Goal: Task Accomplishment & Management: Use online tool/utility

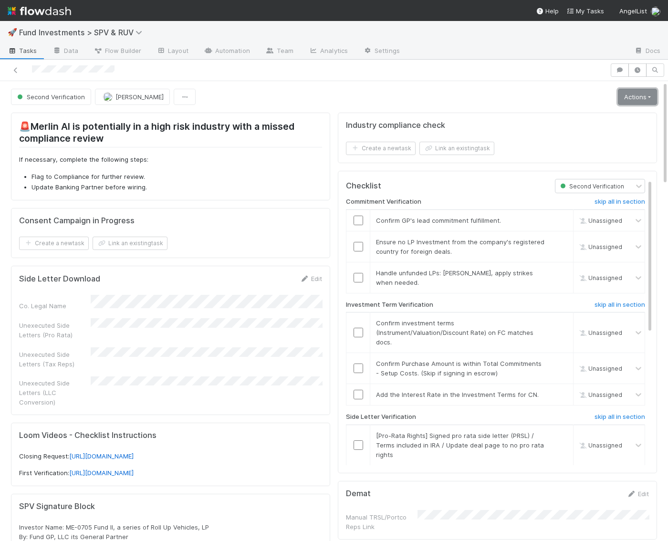
click at [631, 93] on link "Actions" at bounding box center [637, 97] width 39 height 16
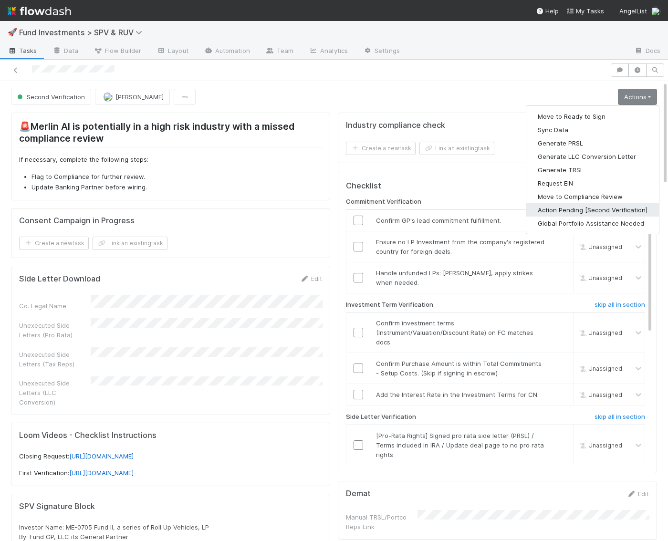
click at [566, 208] on button "Action Pending [Second Verification]" at bounding box center [592, 209] width 133 height 13
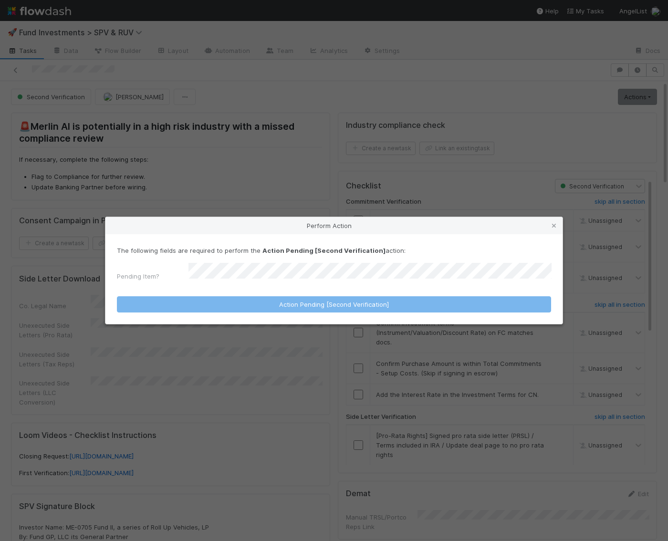
click at [333, 286] on form "The following fields are required to perform the Action Pending [Second Verific…" at bounding box center [334, 279] width 434 height 67
click at [335, 283] on form "The following fields are required to perform the Action Pending [Second Verific…" at bounding box center [334, 279] width 434 height 67
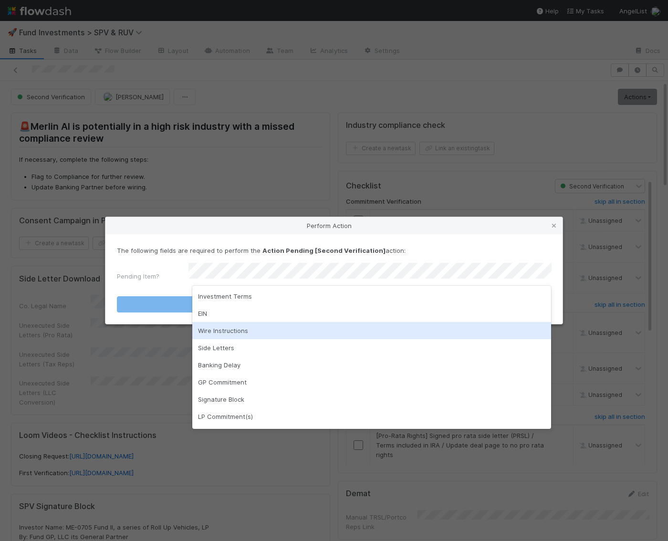
click at [291, 329] on div "Wire Instructions" at bounding box center [371, 330] width 359 height 17
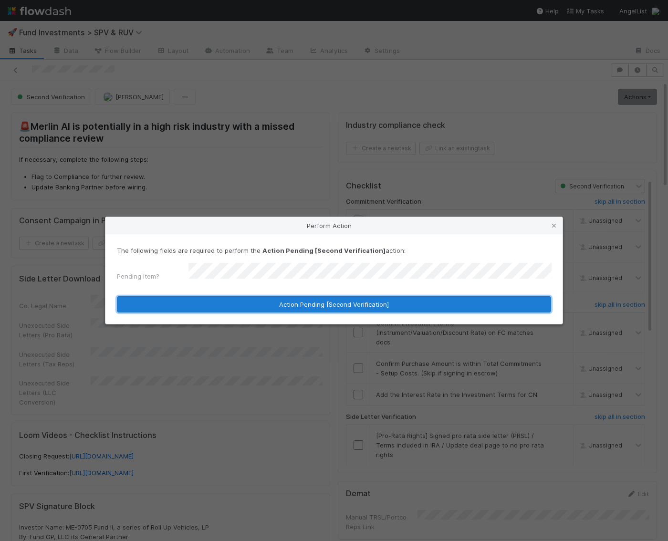
click at [267, 306] on button "Action Pending [Second Verification]" at bounding box center [334, 304] width 434 height 16
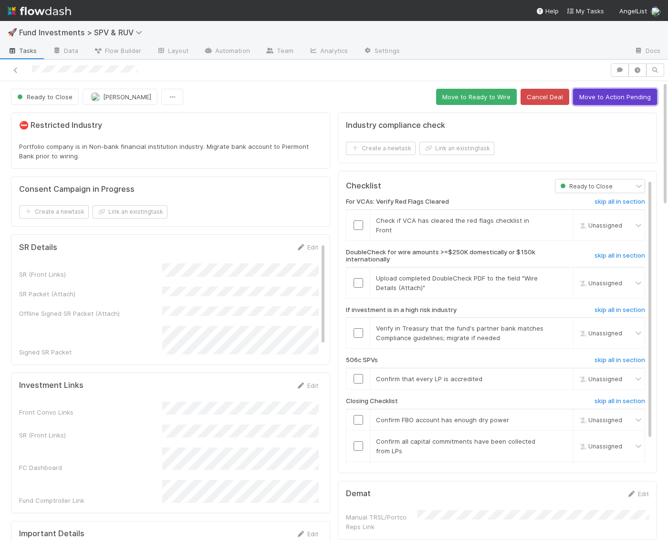
click at [612, 93] on button "Move to Action Pending" at bounding box center [615, 97] width 84 height 16
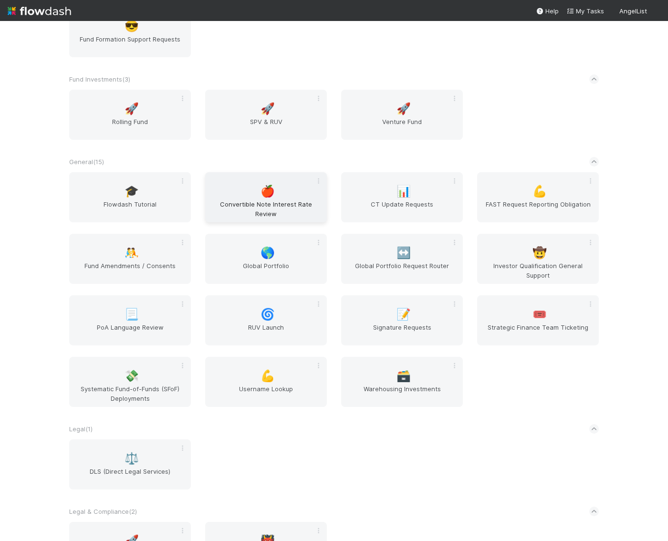
scroll to position [1033, 0]
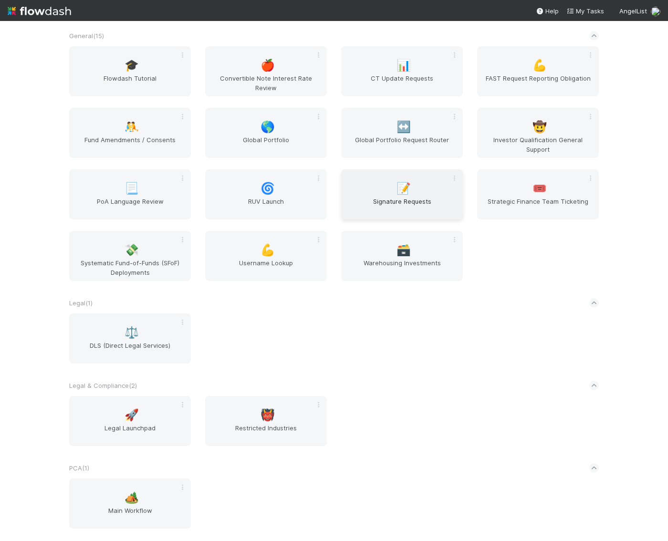
click at [391, 201] on span "Signature Requests" at bounding box center [402, 206] width 114 height 19
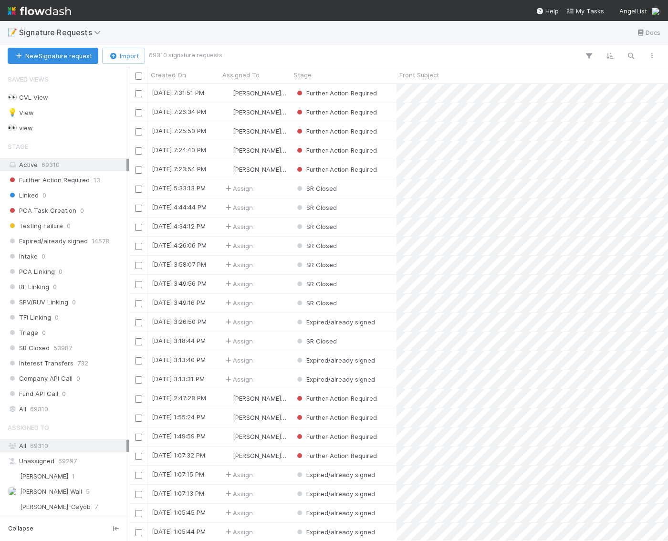
scroll to position [457, 539]
click at [52, 488] on span "[PERSON_NAME] Wall" at bounding box center [51, 492] width 62 height 8
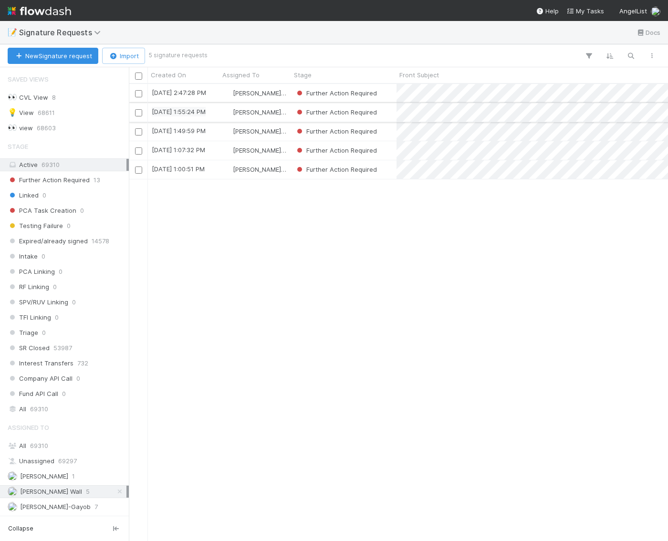
scroll to position [457, 539]
click at [137, 77] on input "checkbox" at bounding box center [138, 76] width 7 height 7
checkbox input "true"
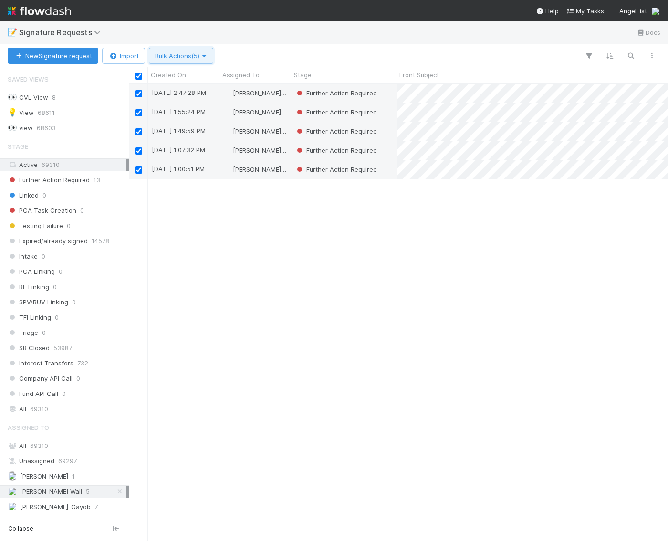
click at [187, 53] on span "Bulk Actions (5)" at bounding box center [181, 56] width 52 height 8
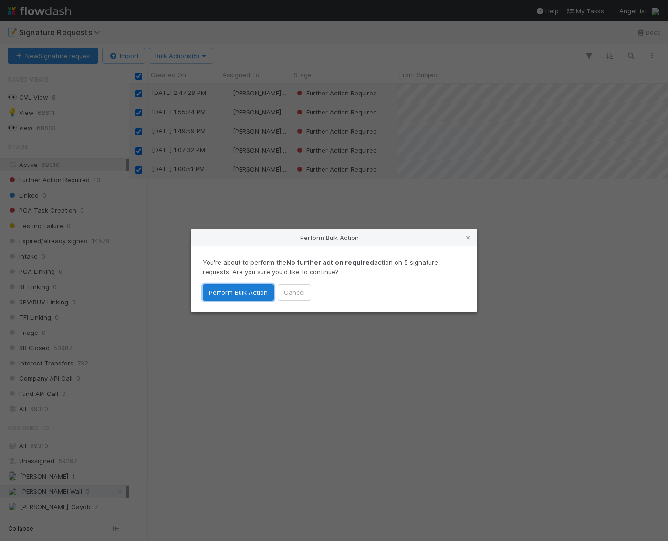
click at [231, 295] on button "Perform Bulk Action" at bounding box center [238, 292] width 71 height 16
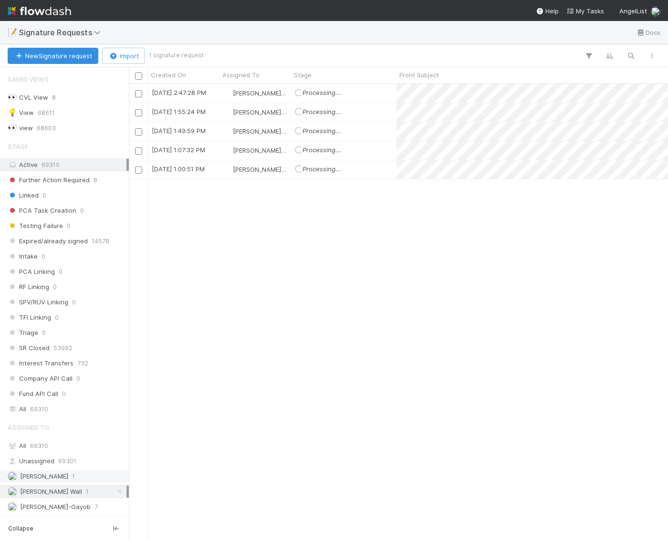
click at [61, 472] on span "Andre Fredrick" at bounding box center [44, 476] width 48 height 8
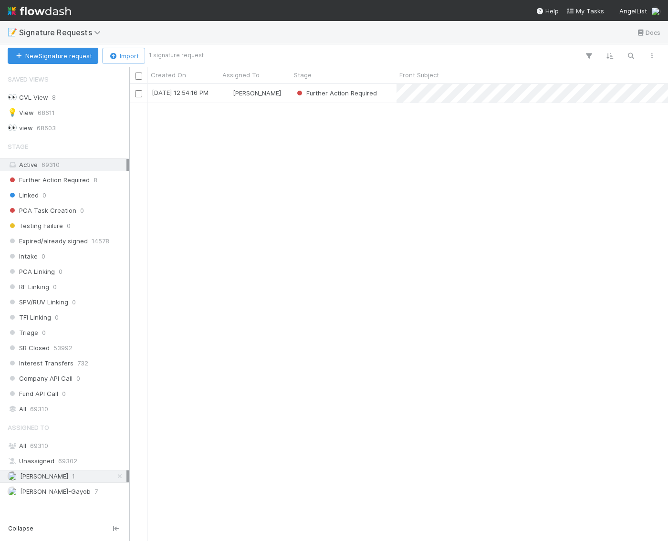
scroll to position [457, 539]
click at [370, 97] on span "Further Action Required" at bounding box center [336, 93] width 87 height 12
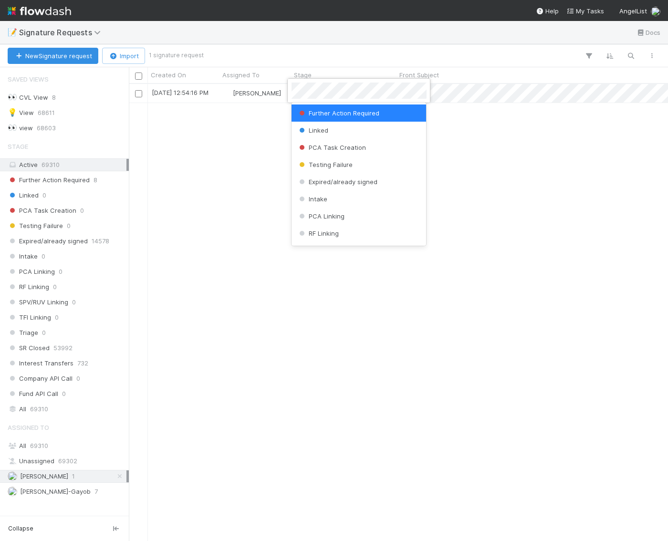
click at [455, 136] on div at bounding box center [334, 270] width 668 height 541
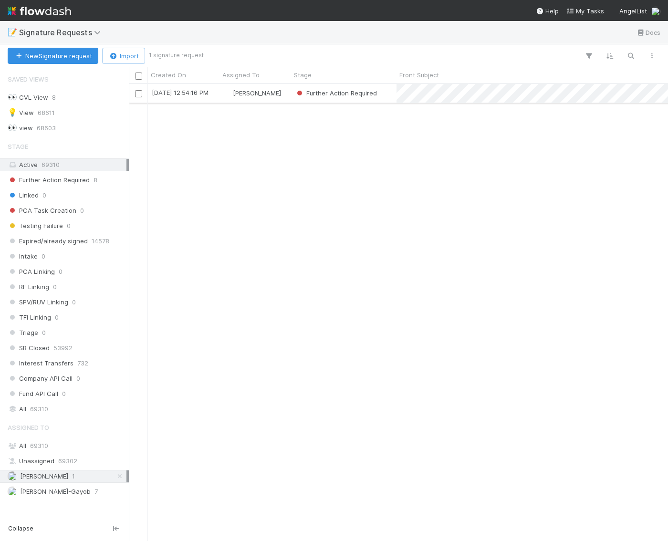
click at [388, 97] on div "Further Action Required" at bounding box center [343, 93] width 105 height 19
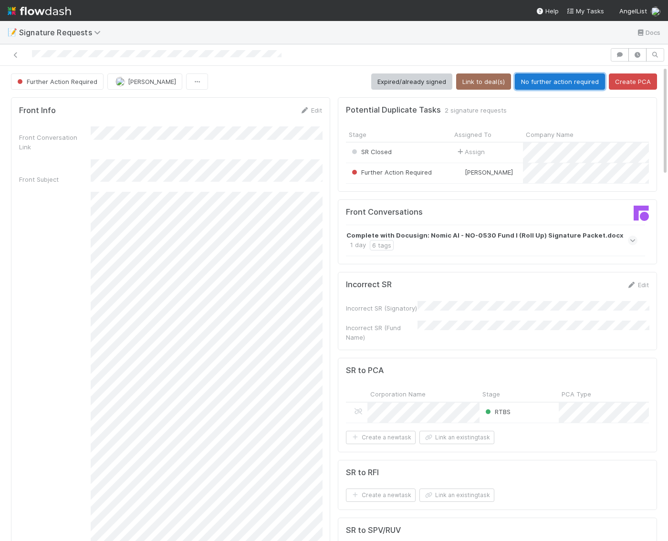
click at [549, 83] on button "No further action required" at bounding box center [560, 81] width 90 height 16
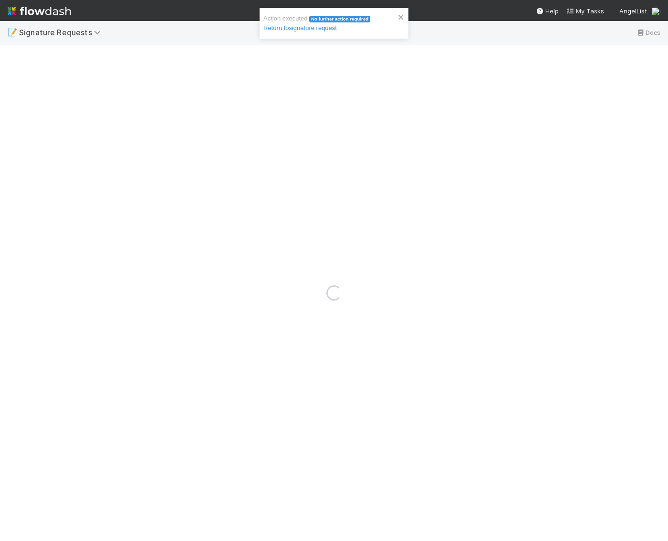
click at [28, 14] on img at bounding box center [39, 11] width 63 height 16
